Goal: Transaction & Acquisition: Subscribe to service/newsletter

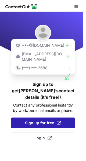
click at [39, 117] on button "Sign up for free" at bounding box center [43, 122] width 64 height 11
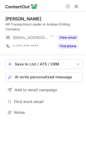
scroll to position [108, 86]
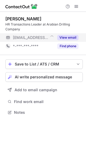
click at [67, 37] on button "View email" at bounding box center [67, 37] width 21 height 5
